Goal: Navigation & Orientation: Find specific page/section

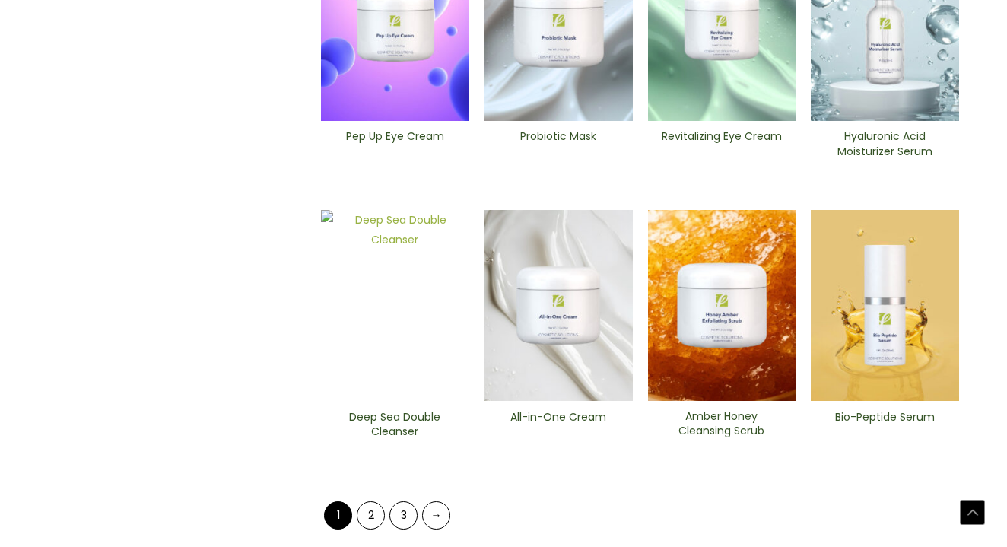
scroll to position [582, 0]
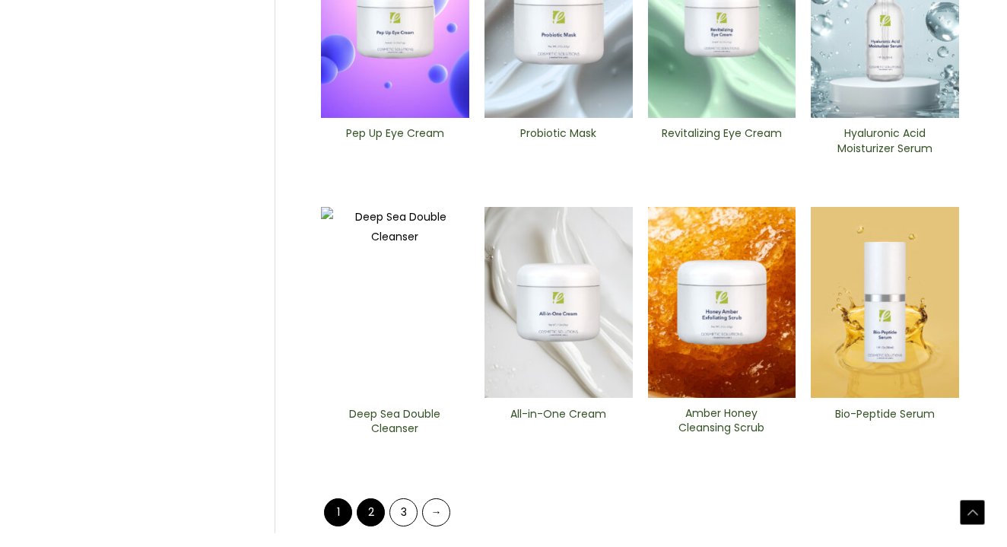
click at [379, 499] on link "2" at bounding box center [371, 512] width 28 height 28
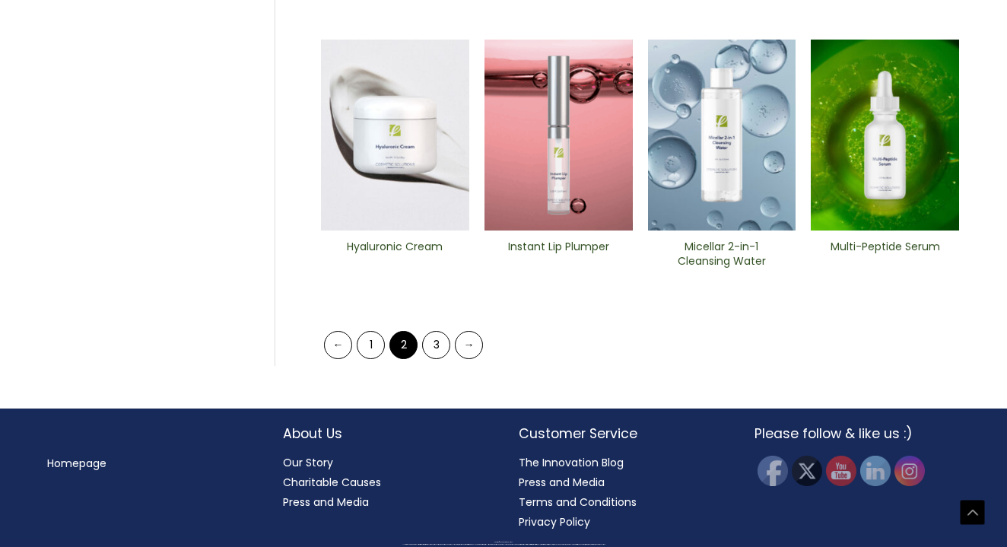
scroll to position [812, 0]
click at [430, 331] on link "3" at bounding box center [436, 345] width 28 height 28
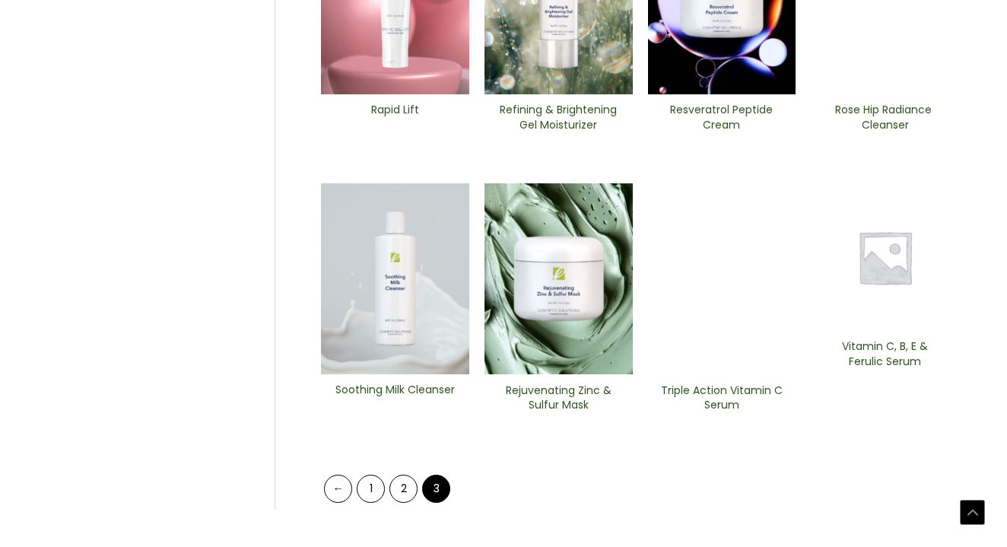
scroll to position [605, 0]
click at [361, 499] on div "Search for: Search Browse by Categories Market Ready Formulas (36) Cleansers (7…" at bounding box center [503, 19] width 943 height 1063
click at [374, 474] on link "1" at bounding box center [371, 488] width 28 height 28
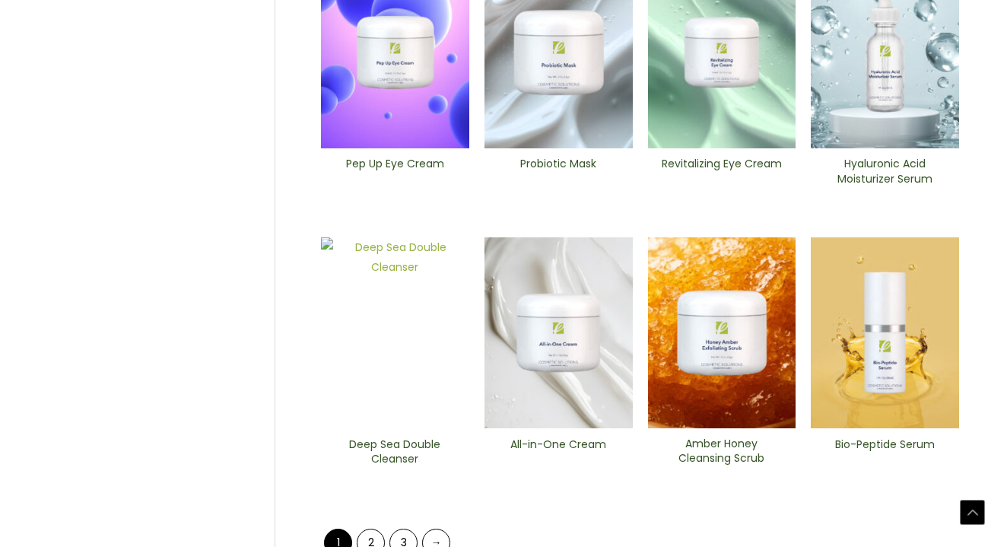
scroll to position [629, 0]
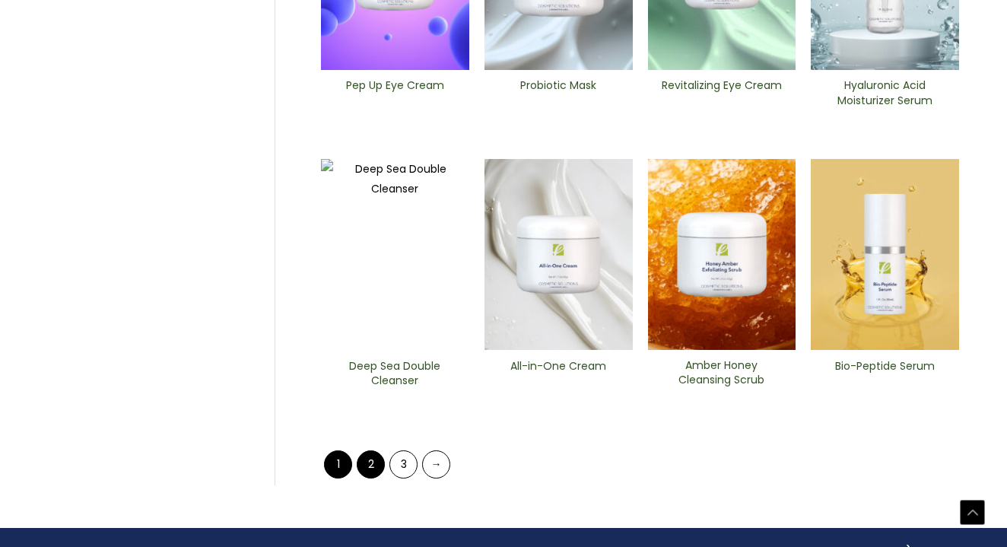
click at [362, 455] on link "2" at bounding box center [371, 464] width 28 height 28
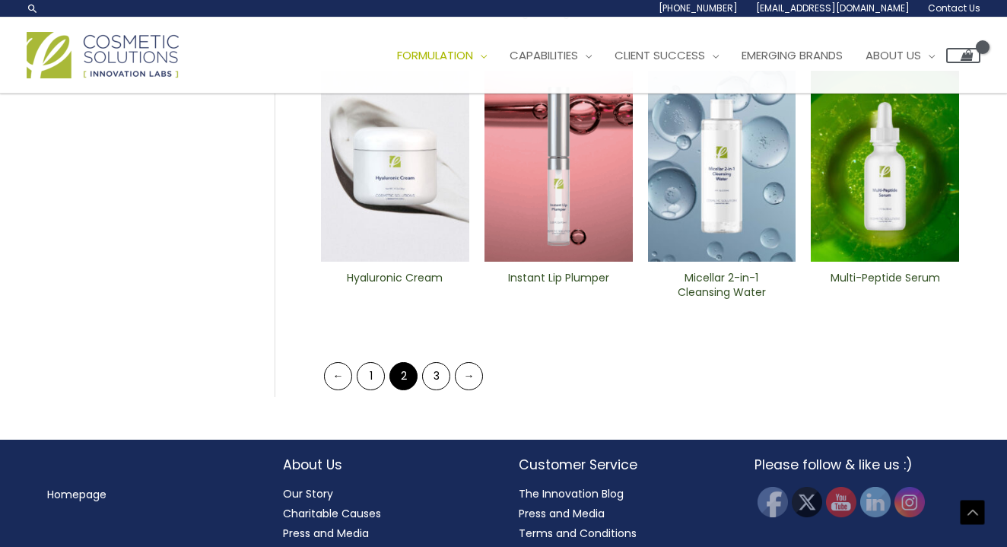
scroll to position [679, 0]
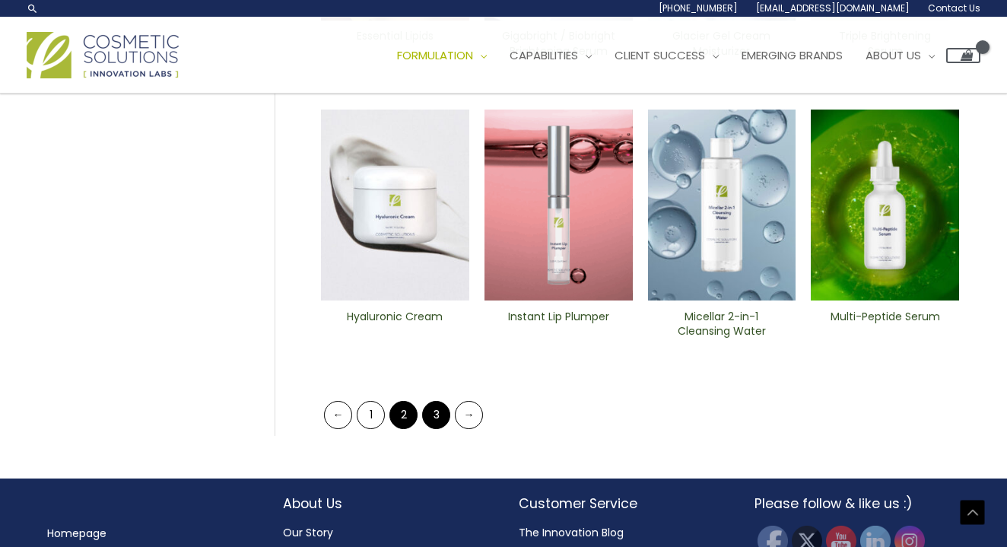
click at [441, 402] on link "3" at bounding box center [436, 415] width 28 height 28
